Goal: Task Accomplishment & Management: Manage account settings

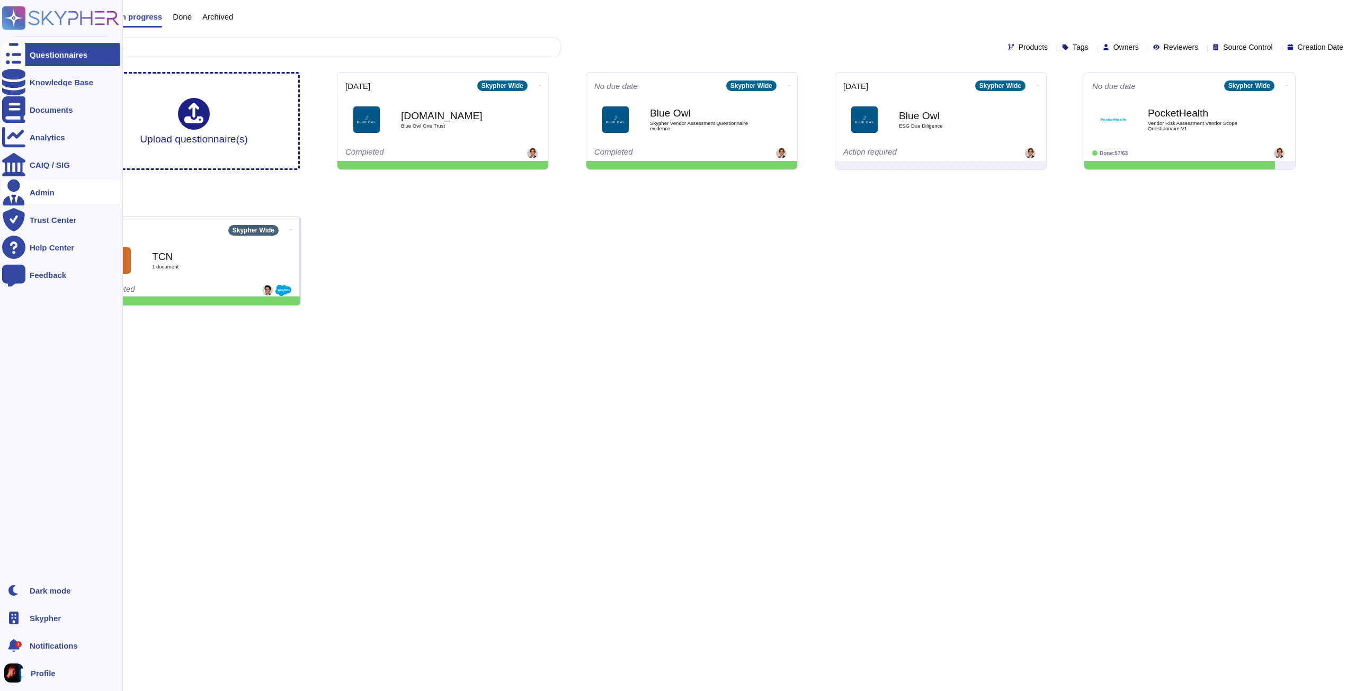
click at [71, 194] on div "Admin" at bounding box center [61, 192] width 118 height 23
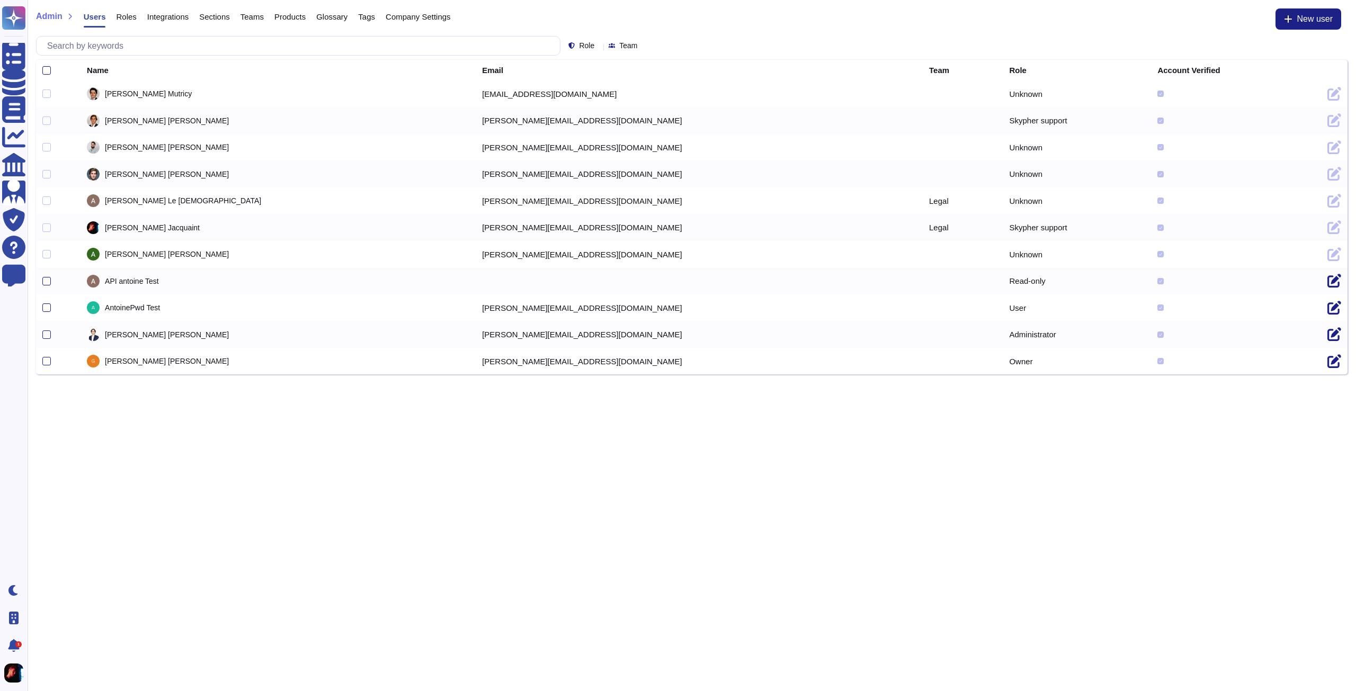
click at [424, 16] on span "Company Settings" at bounding box center [418, 17] width 65 height 8
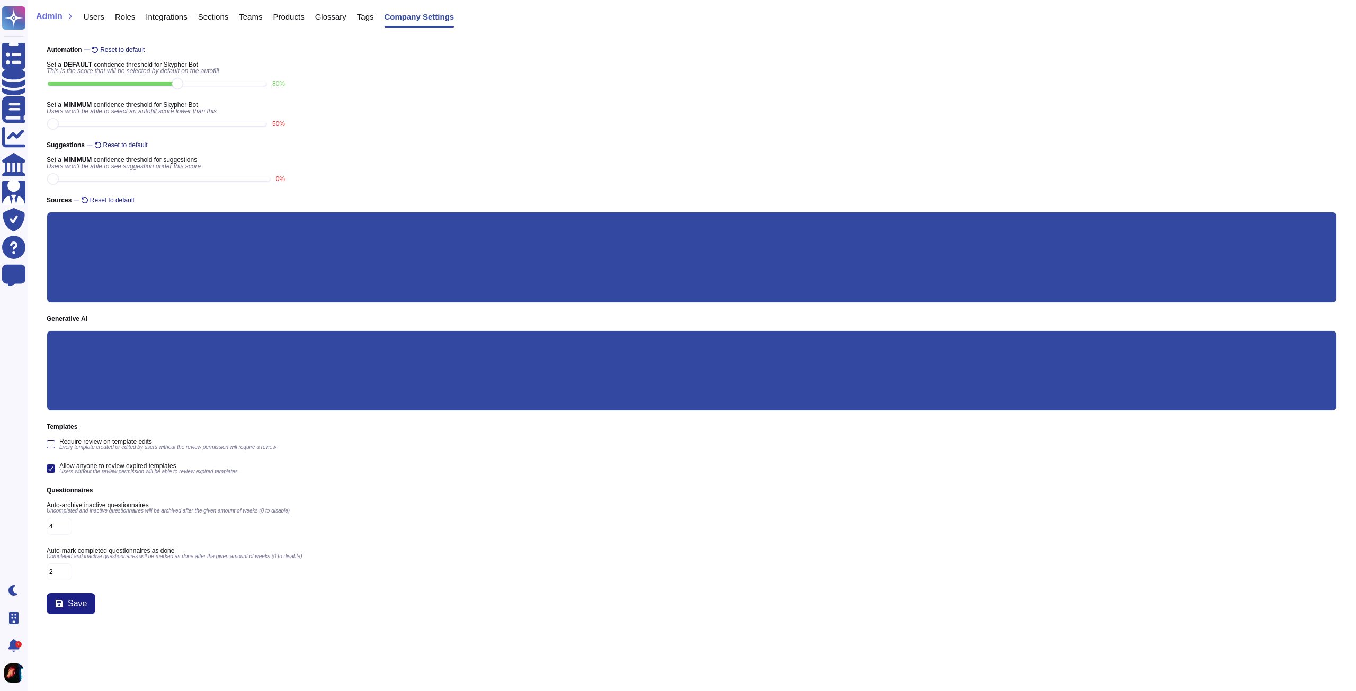
drag, startPoint x: 60, startPoint y: 441, endPoint x: 94, endPoint y: 442, distance: 34.4
click at [94, 442] on span "Require review on template edits" at bounding box center [167, 442] width 217 height 6
click at [0, 0] on input "Require review on template edits Every template created or edited by users with…" at bounding box center [0, 0] width 0 height 0
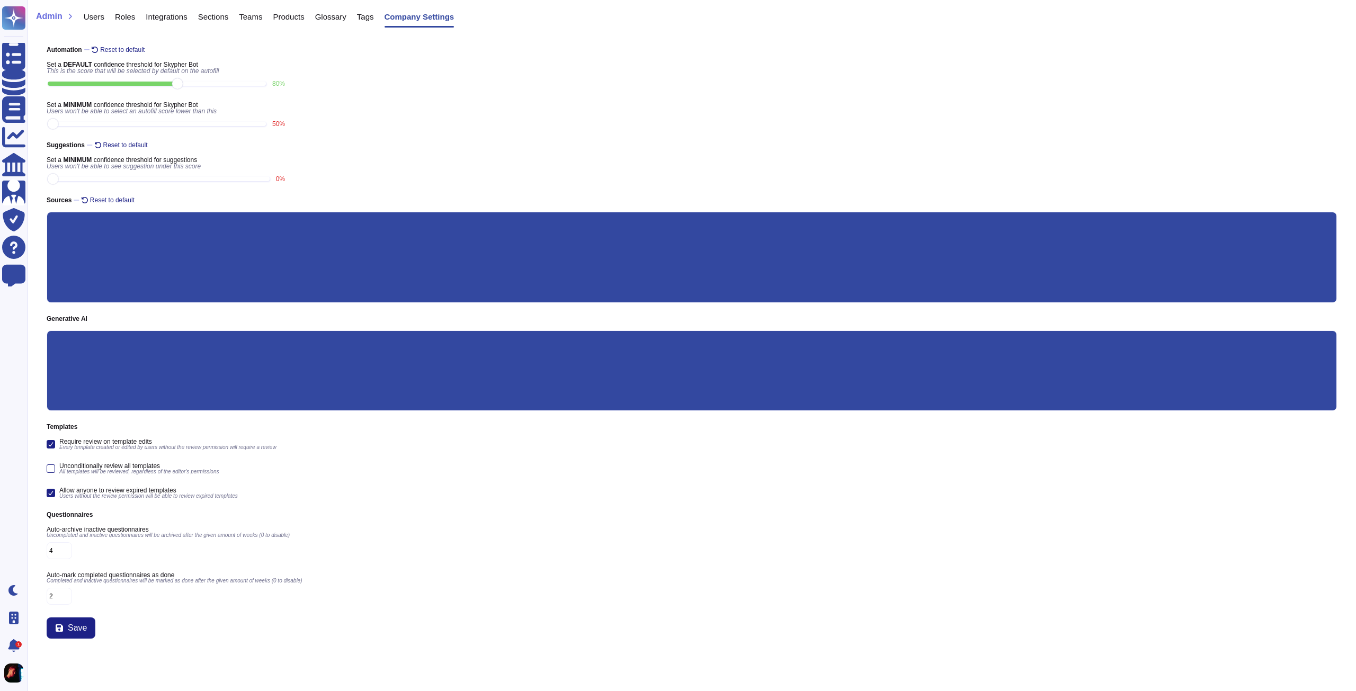
drag, startPoint x: 60, startPoint y: 439, endPoint x: 182, endPoint y: 441, distance: 121.8
click at [133, 440] on span "Require review on template edits" at bounding box center [167, 442] width 217 height 6
click at [0, 0] on input "Require review on template edits Every template created or edited by users with…" at bounding box center [0, 0] width 0 height 0
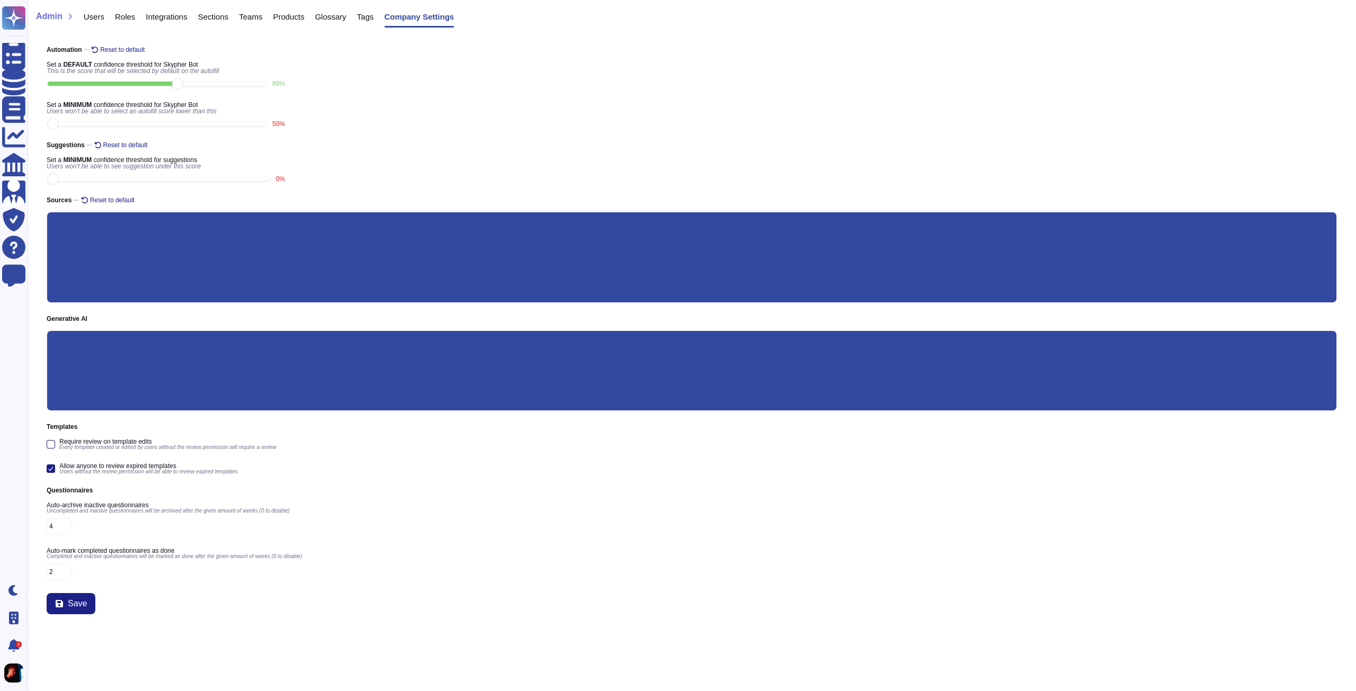
click at [203, 449] on span "Every template created or edited by users without the review permission will re…" at bounding box center [167, 447] width 217 height 5
click at [0, 0] on input "Require review on template edits Every template created or edited by users with…" at bounding box center [0, 0] width 0 height 0
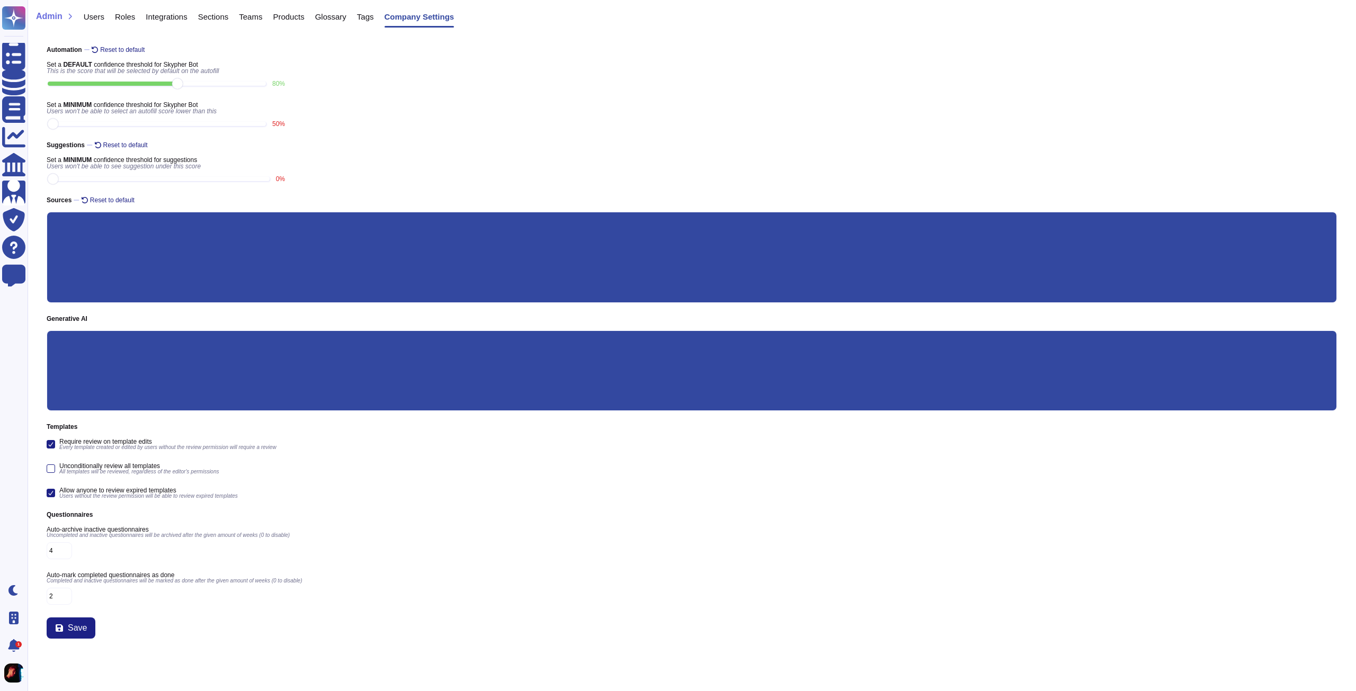
drag, startPoint x: 266, startPoint y: 443, endPoint x: 133, endPoint y: 451, distance: 133.1
click at [163, 441] on div "Require review on template edits Every template created or edited by users with…" at bounding box center [692, 445] width 1290 height 12
